Goal: Transaction & Acquisition: Download file/media

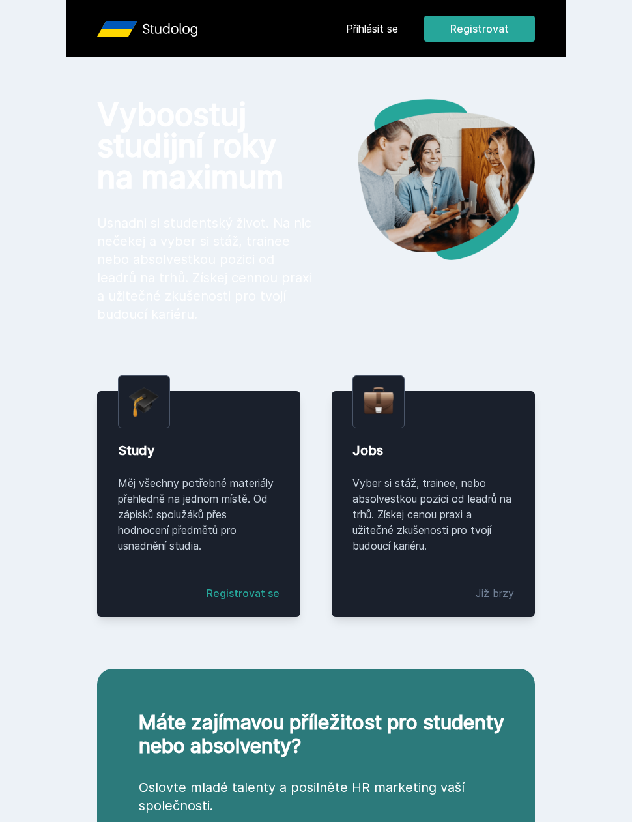
click at [370, 35] on link "Přihlásit se" at bounding box center [372, 29] width 52 height 16
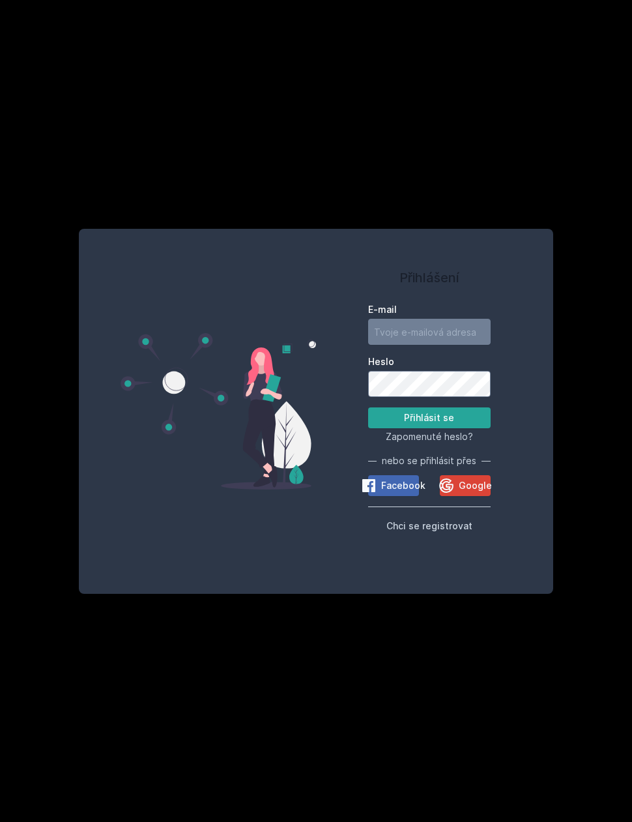
click at [473, 492] on span "Google" at bounding box center [475, 485] width 33 height 13
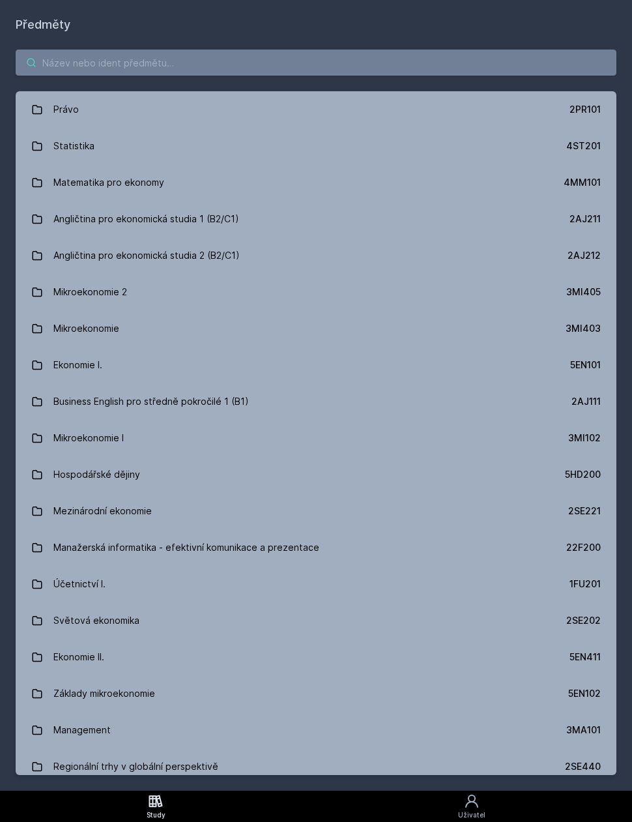
click at [441, 54] on input "search" at bounding box center [316, 63] width 601 height 26
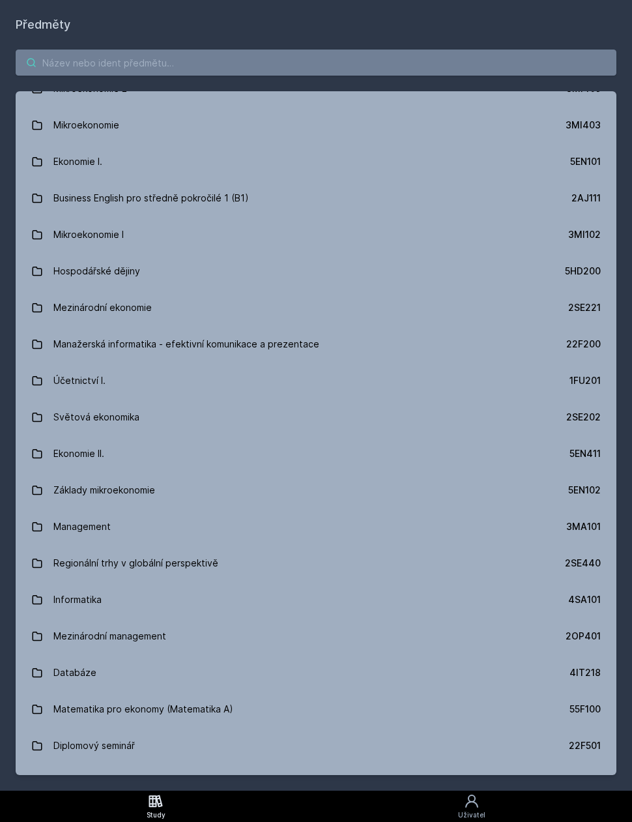
scroll to position [205, 0]
click at [169, 381] on link "Účetnictví I. 1FU201" at bounding box center [316, 379] width 601 height 37
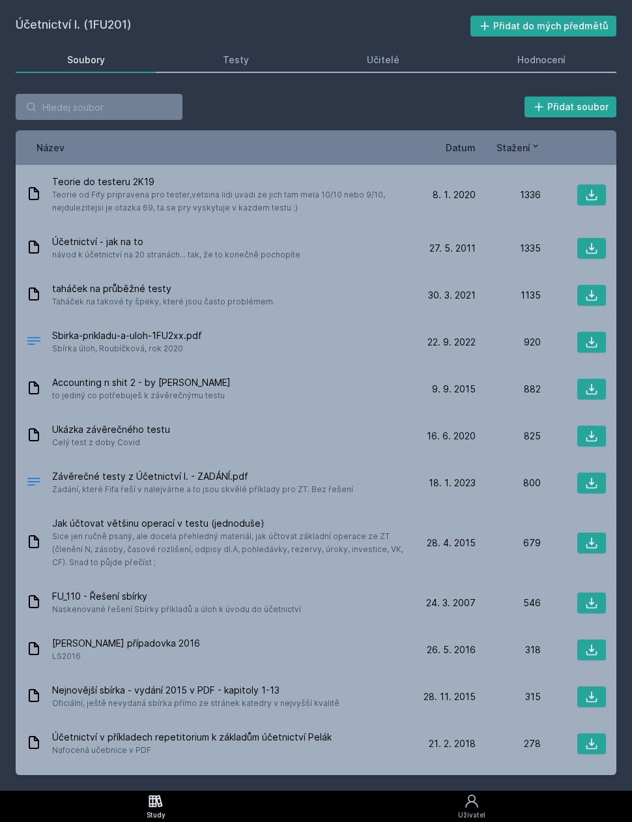
click at [462, 153] on span "Datum" at bounding box center [461, 148] width 30 height 14
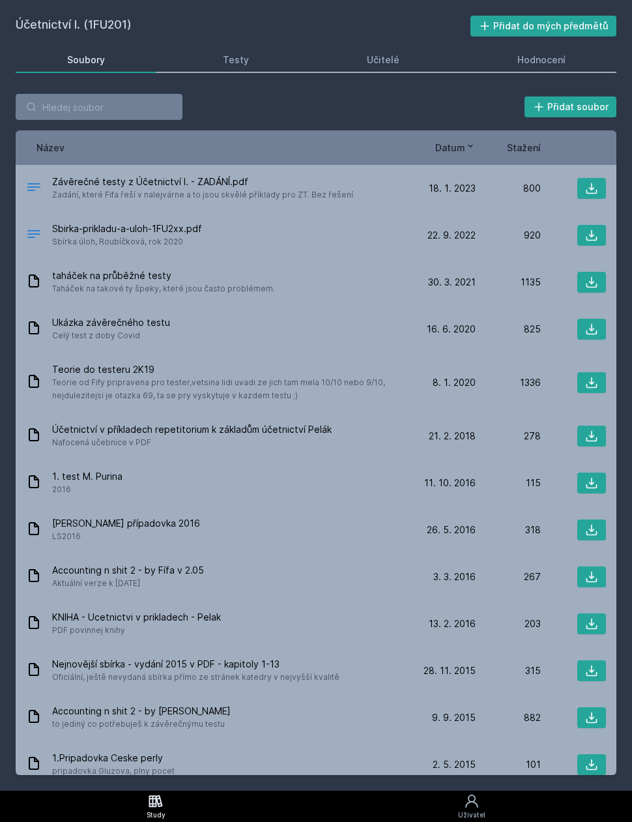
click at [589, 220] on div "Sbirka-prikladu-a-uloh-1FU2xx.pdf Sbírka úloh, Roubíčková, rok 2020 22. 9. 22 2…" at bounding box center [316, 235] width 601 height 47
click at [595, 234] on icon at bounding box center [591, 235] width 13 height 13
click at [592, 278] on icon at bounding box center [592, 282] width 11 height 11
